Goal: Navigation & Orientation: Understand site structure

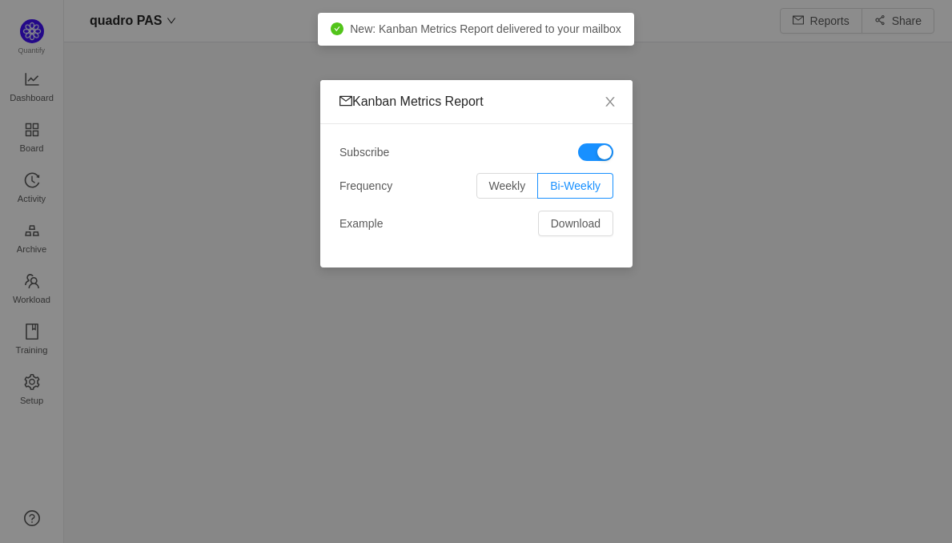
scroll to position [8, 8]
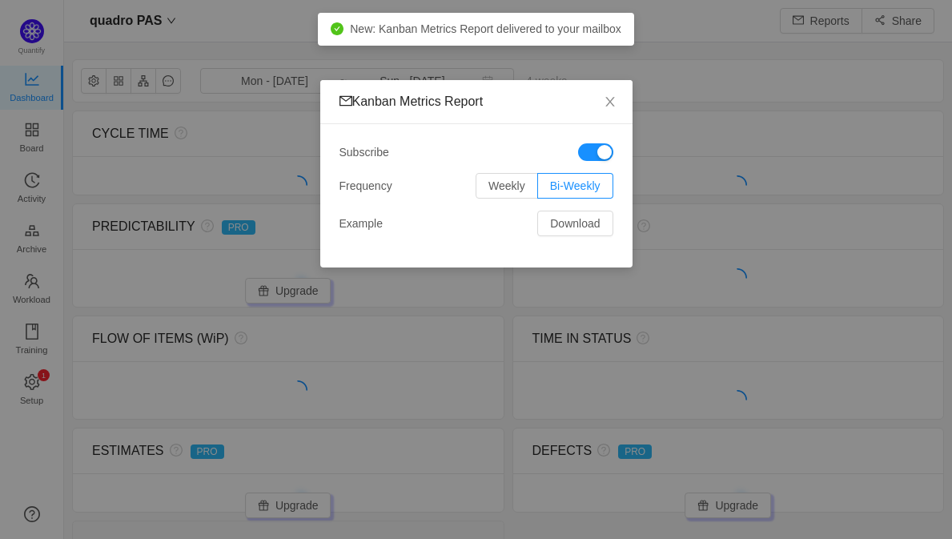
scroll to position [539, 888]
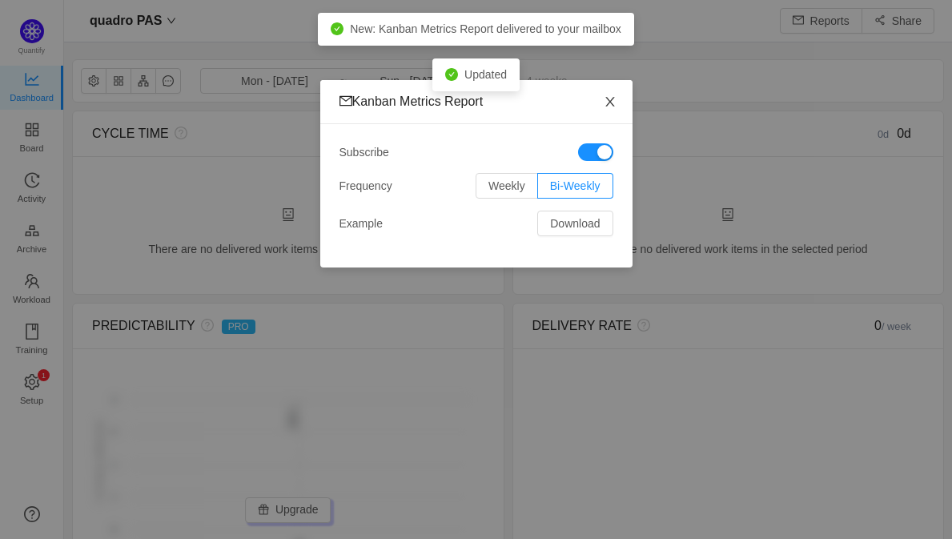
click at [610, 103] on icon "icon: close" at bounding box center [609, 102] width 9 height 10
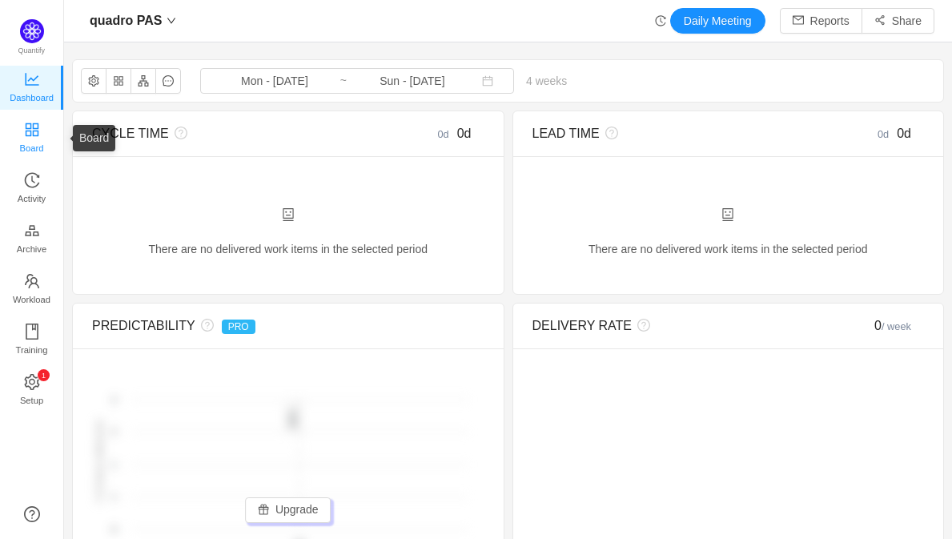
click at [40, 130] on link "Board" at bounding box center [32, 138] width 16 height 32
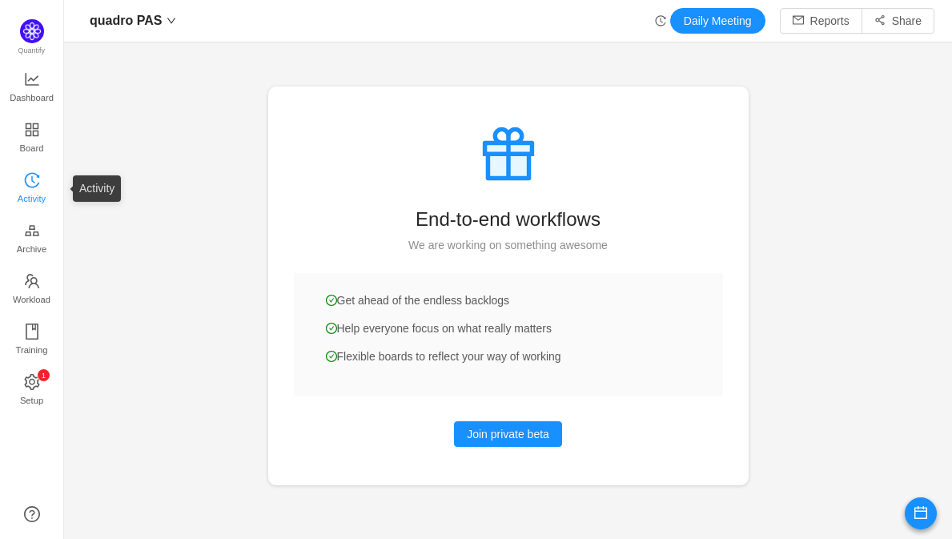
click at [30, 197] on span "Activity" at bounding box center [32, 198] width 28 height 32
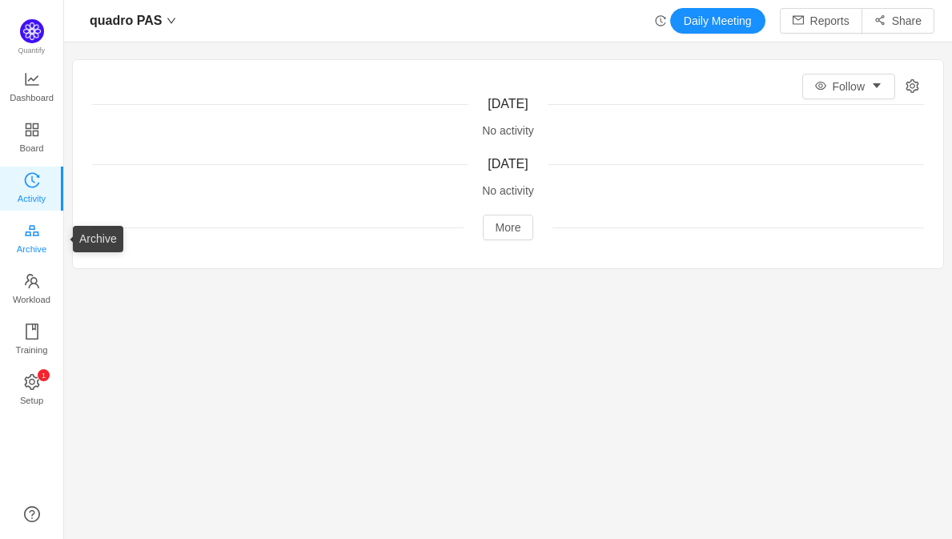
click at [23, 239] on span "Archive" at bounding box center [32, 249] width 30 height 32
